Goal: Find specific page/section: Find specific page/section

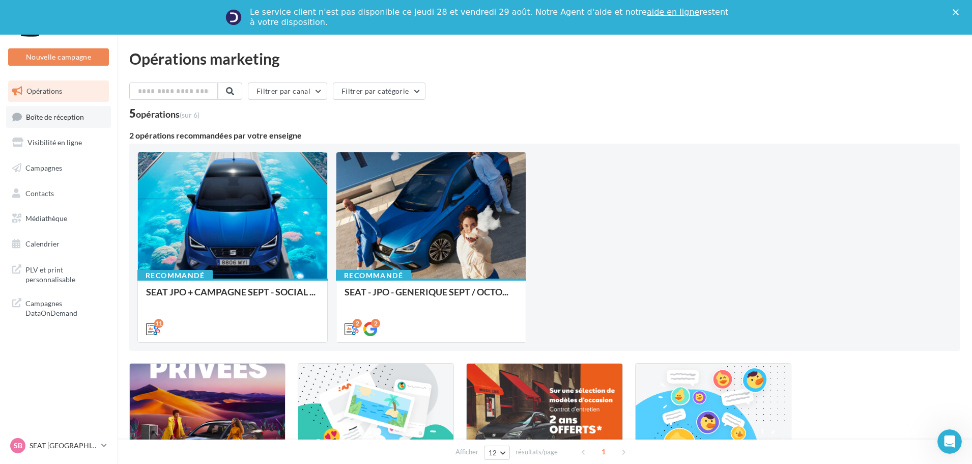
click at [54, 115] on span "Boîte de réception" at bounding box center [55, 116] width 58 height 9
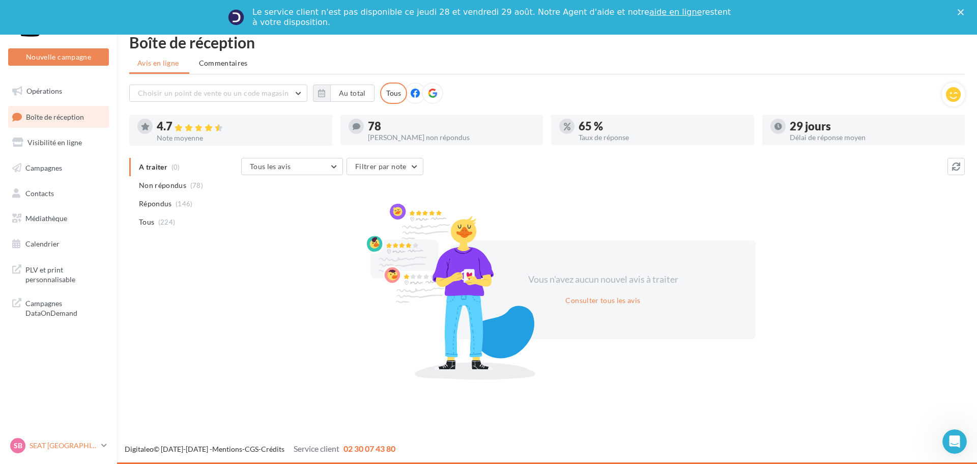
click at [92, 451] on div "SB SEAT [GEOGRAPHIC_DATA] SEAT-JAUX" at bounding box center [53, 445] width 87 height 15
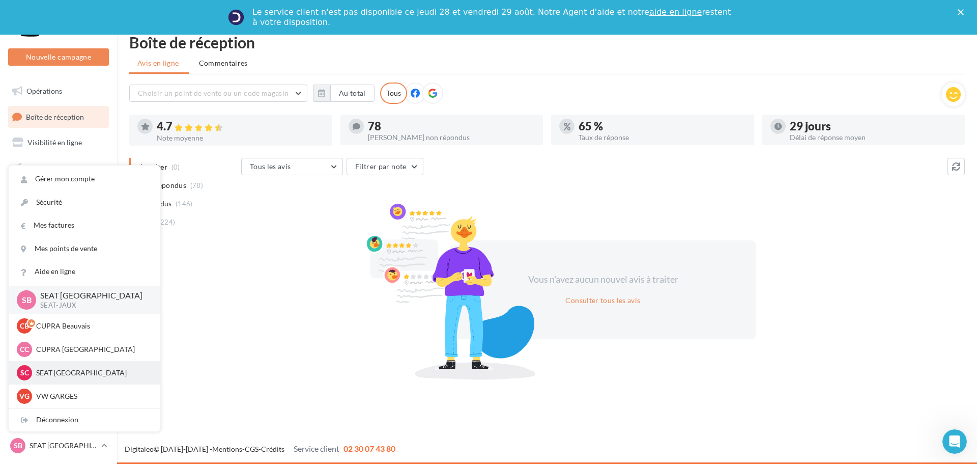
click at [81, 379] on div "SC SEAT [GEOGRAPHIC_DATA] SEAT-TILLE" at bounding box center [84, 372] width 135 height 15
